Goal: Task Accomplishment & Management: Manage account settings

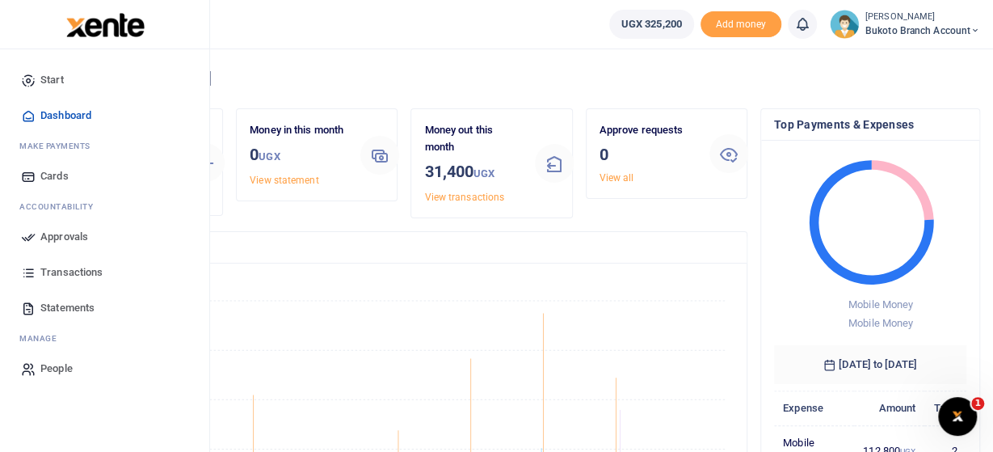
click at [66, 310] on span "Statements" at bounding box center [67, 308] width 54 height 16
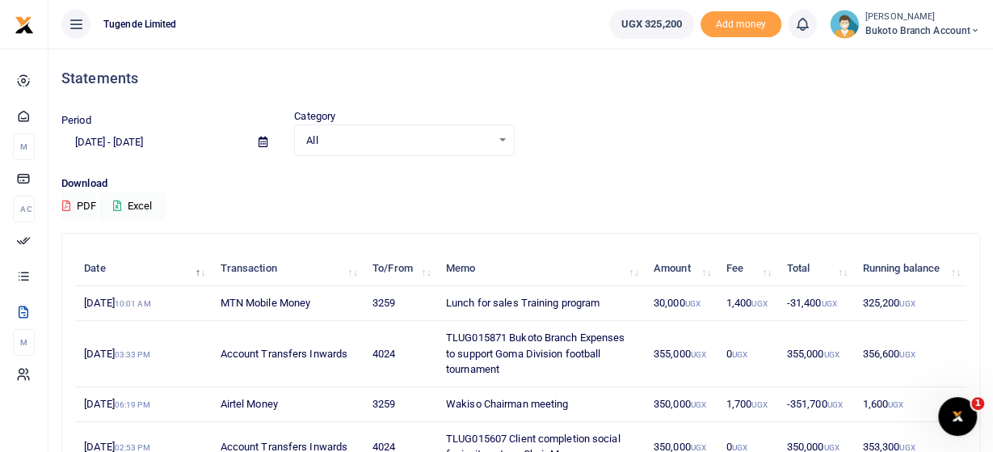
click at [933, 34] on span "Bukoto Branch account" at bounding box center [923, 30] width 115 height 15
click at [912, 54] on link "Switch accounts" at bounding box center [917, 59] width 128 height 23
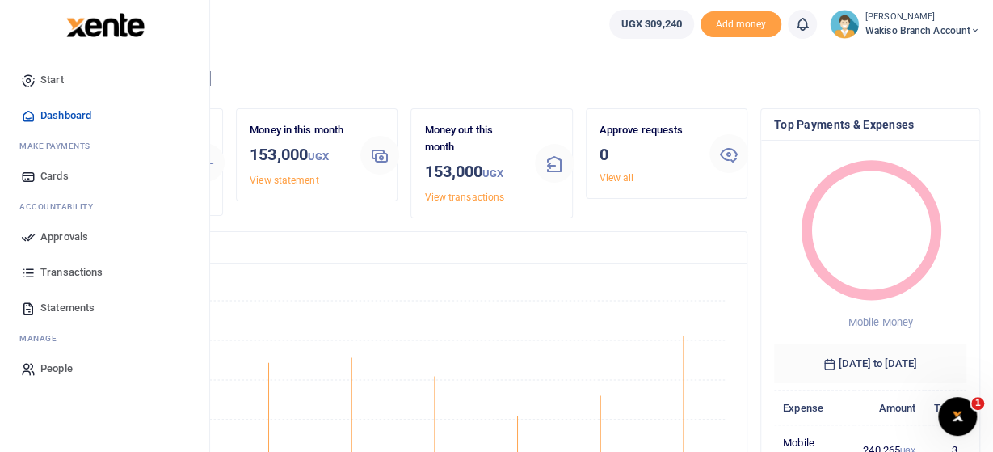
click at [67, 272] on span "Transactions" at bounding box center [71, 272] width 62 height 16
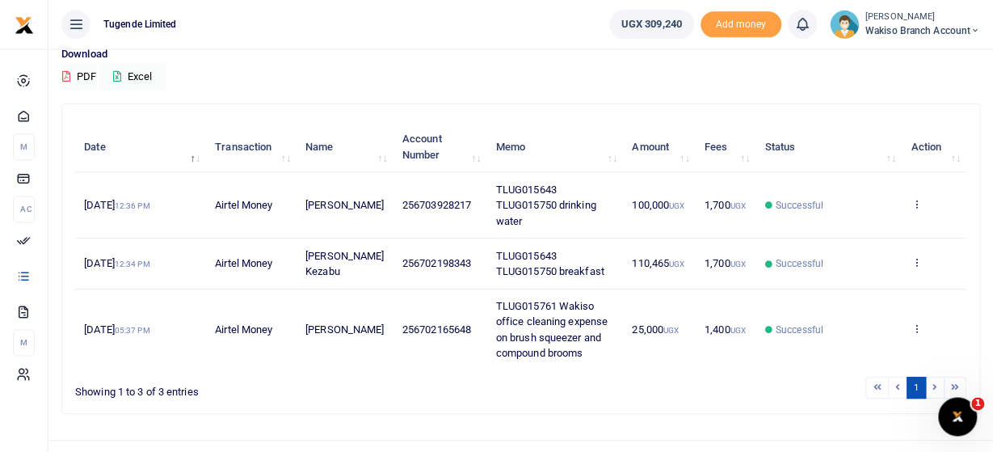
scroll to position [156, 0]
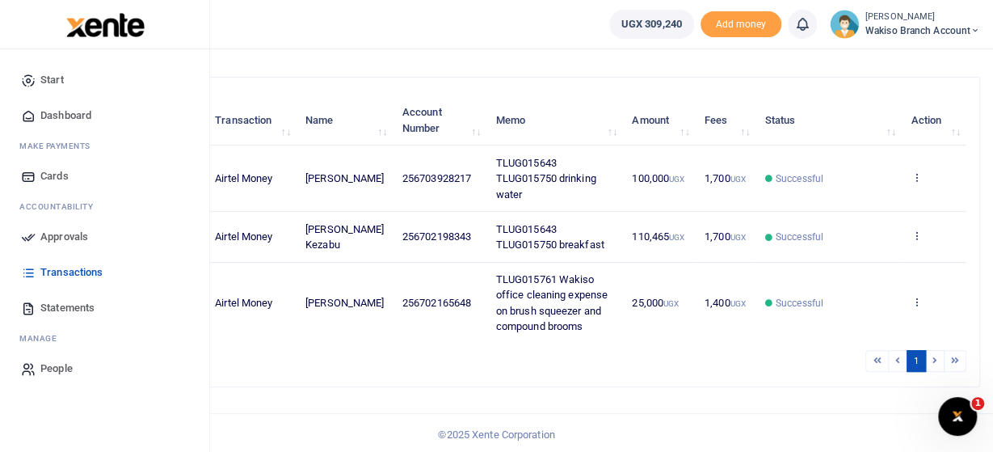
click at [80, 311] on span "Statements" at bounding box center [67, 308] width 54 height 16
click at [82, 310] on span "Statements" at bounding box center [67, 308] width 54 height 16
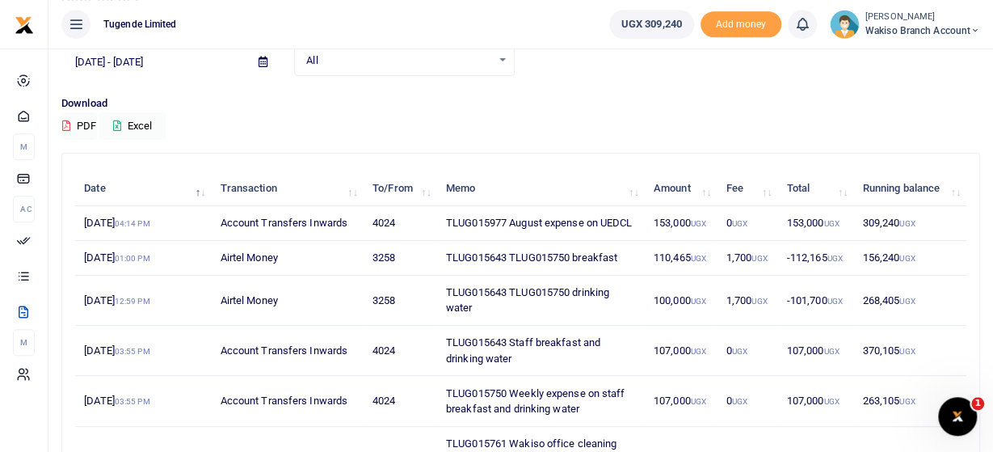
scroll to position [84, 0]
